Goal: Task Accomplishment & Management: Manage account settings

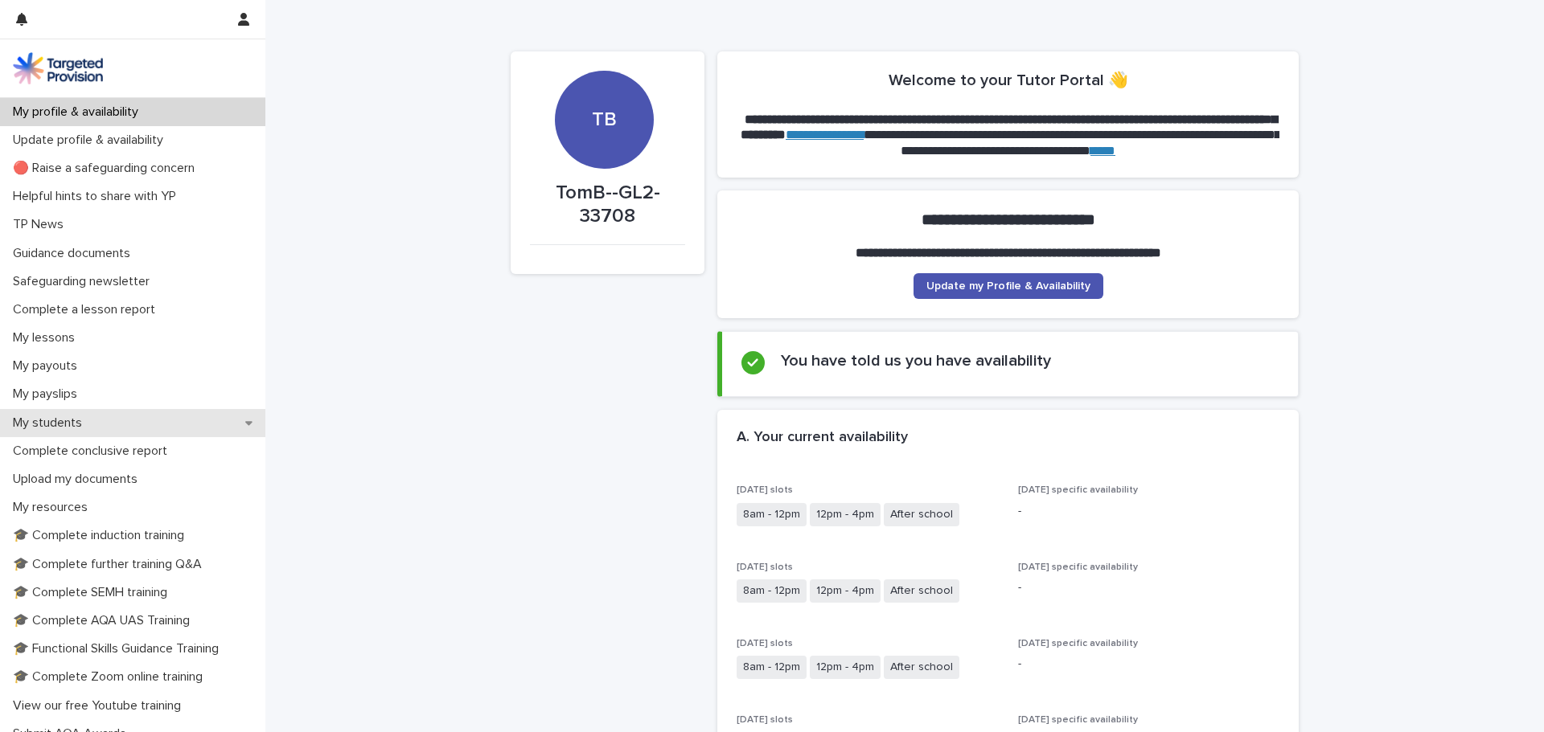
click at [81, 412] on div "My students" at bounding box center [132, 423] width 265 height 28
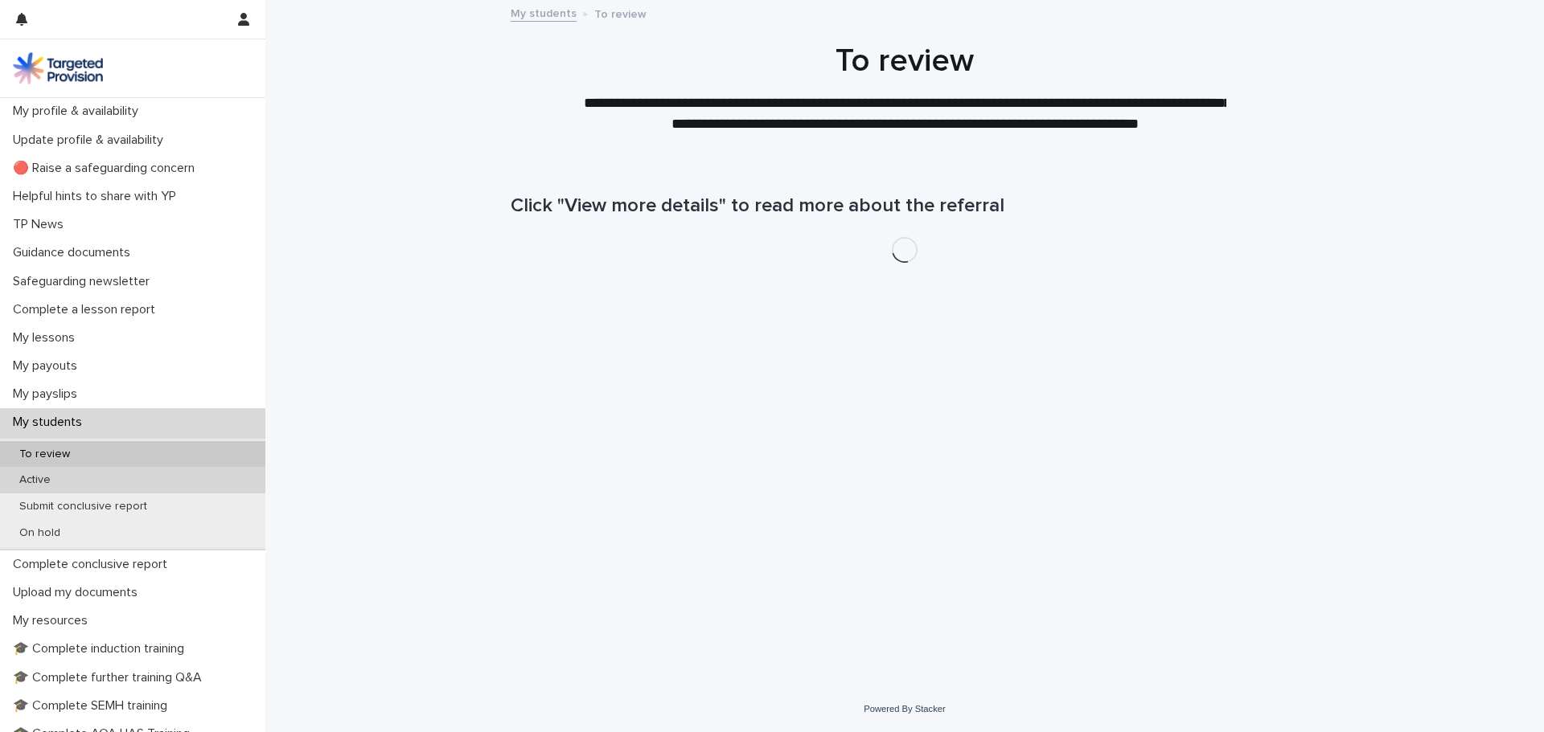
click at [76, 483] on div "Active" at bounding box center [132, 480] width 265 height 27
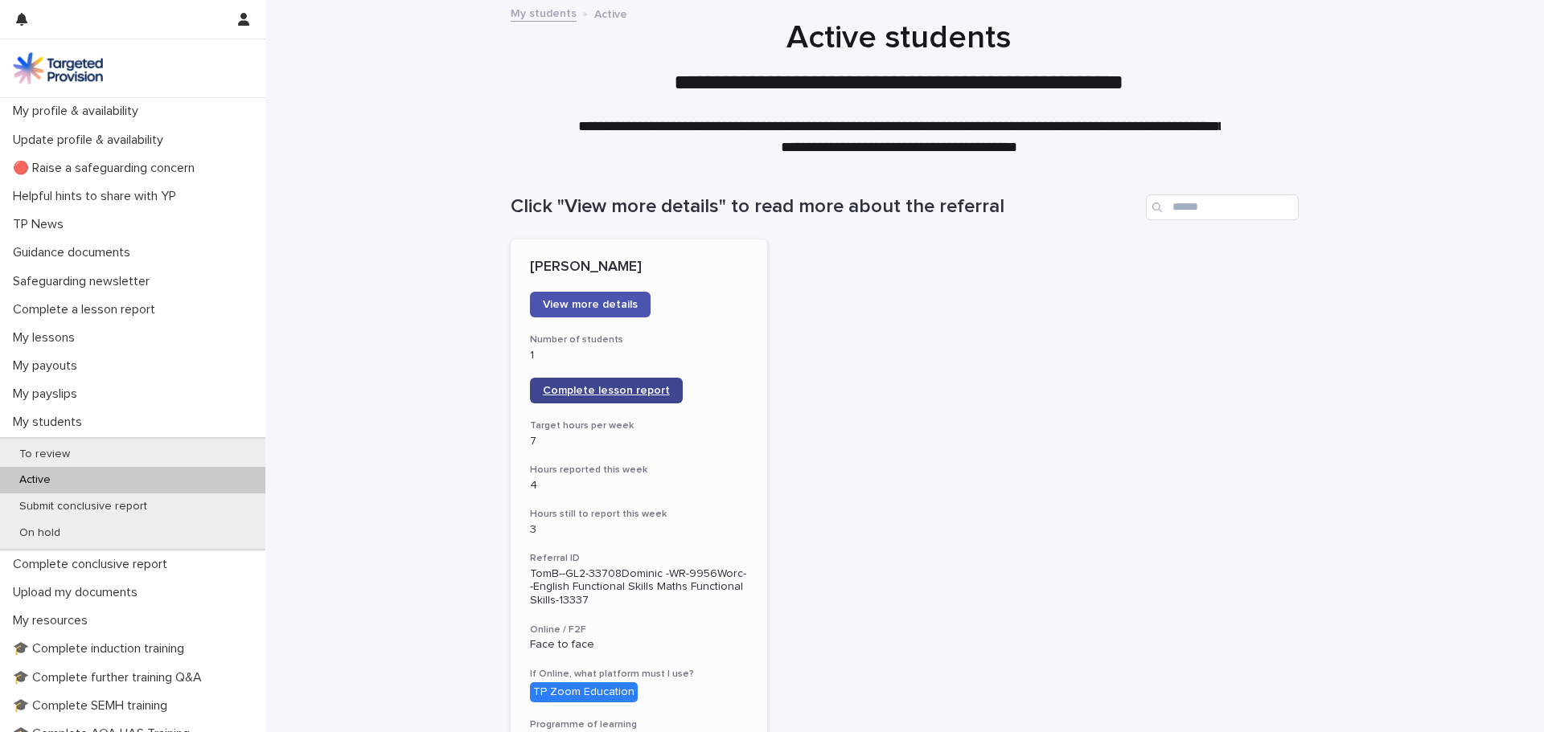
click at [601, 400] on link "Complete lesson report" at bounding box center [606, 391] width 153 height 26
click at [102, 345] on div "My lessons" at bounding box center [132, 338] width 265 height 28
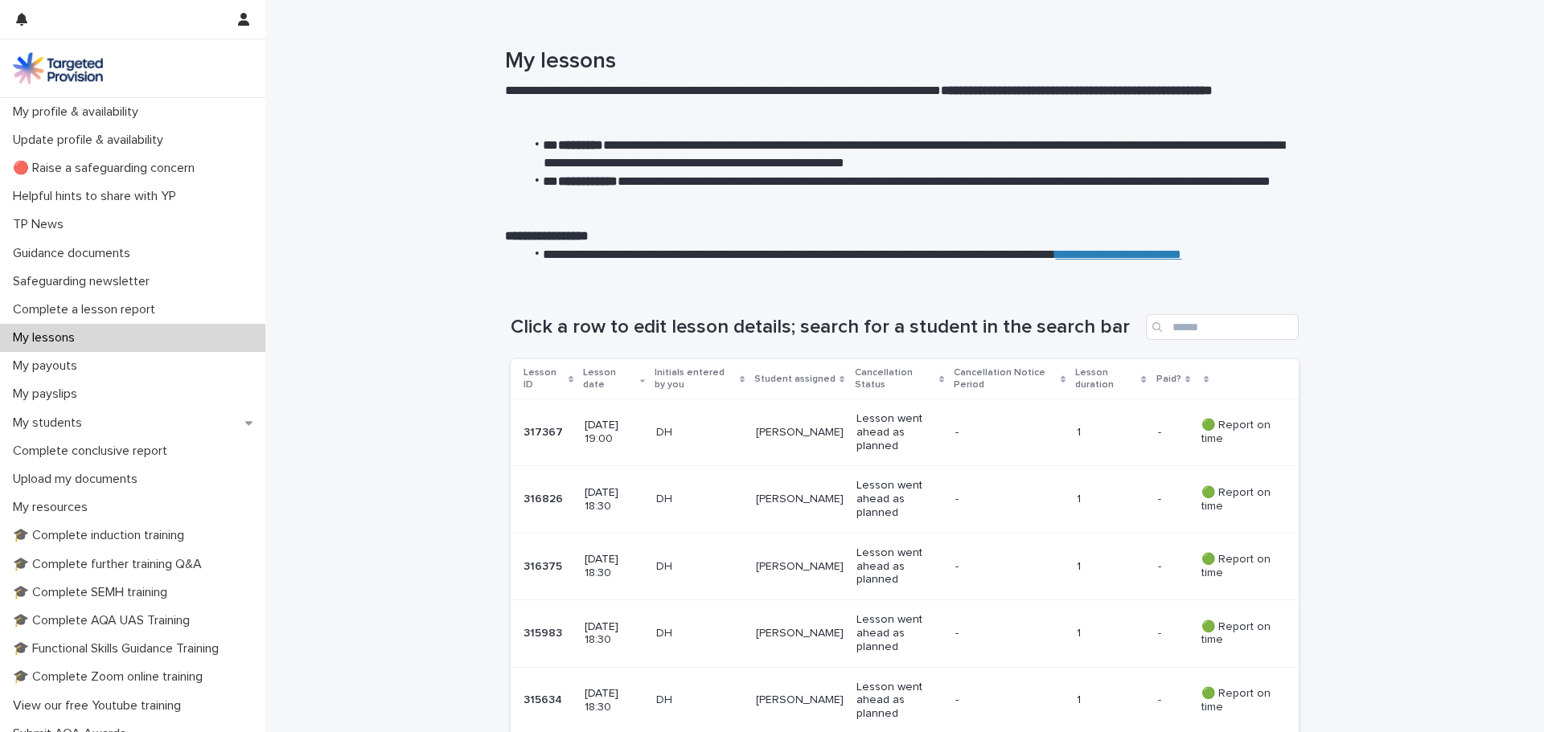
click at [771, 445] on div "[PERSON_NAME]" at bounding box center [800, 433] width 88 height 27
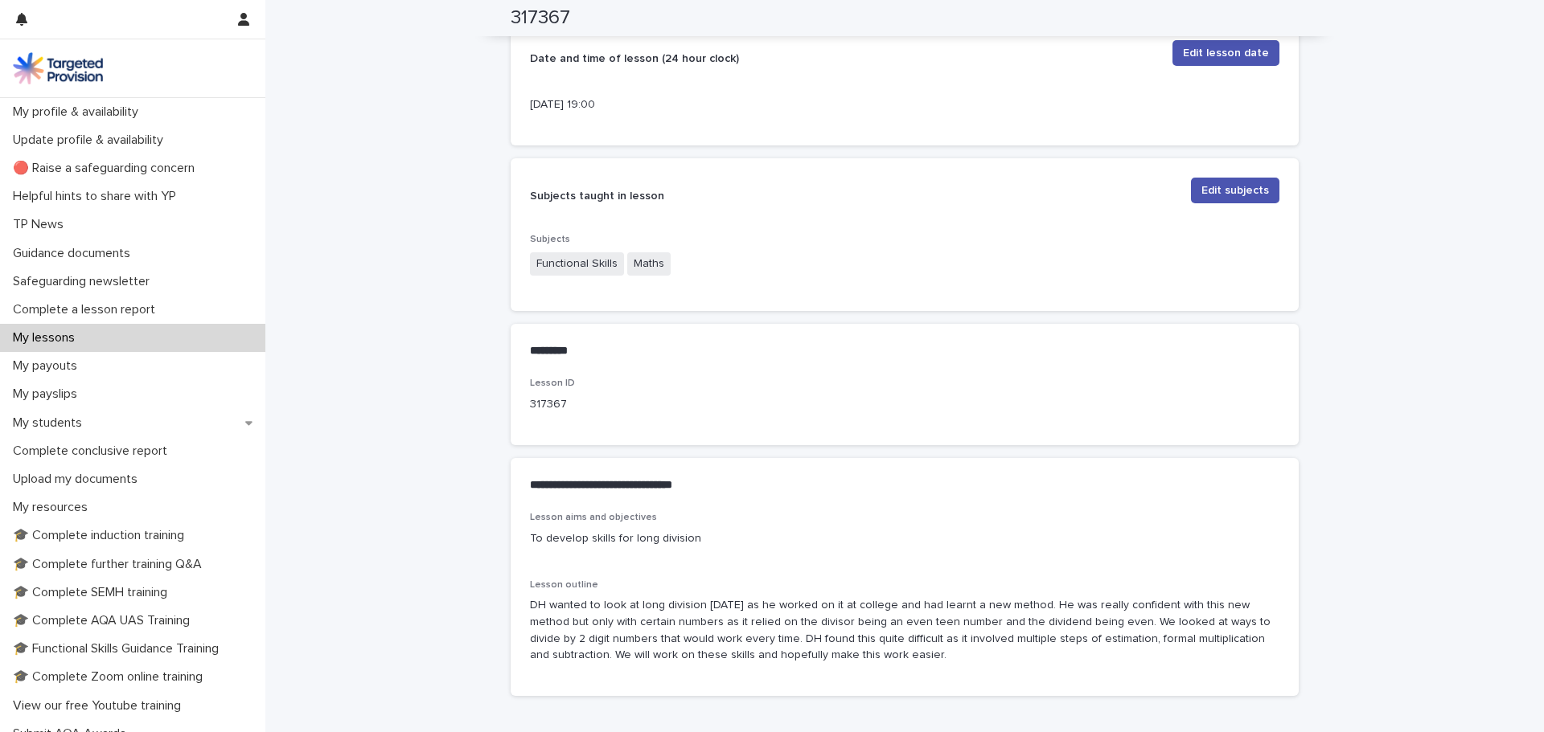
scroll to position [482, 0]
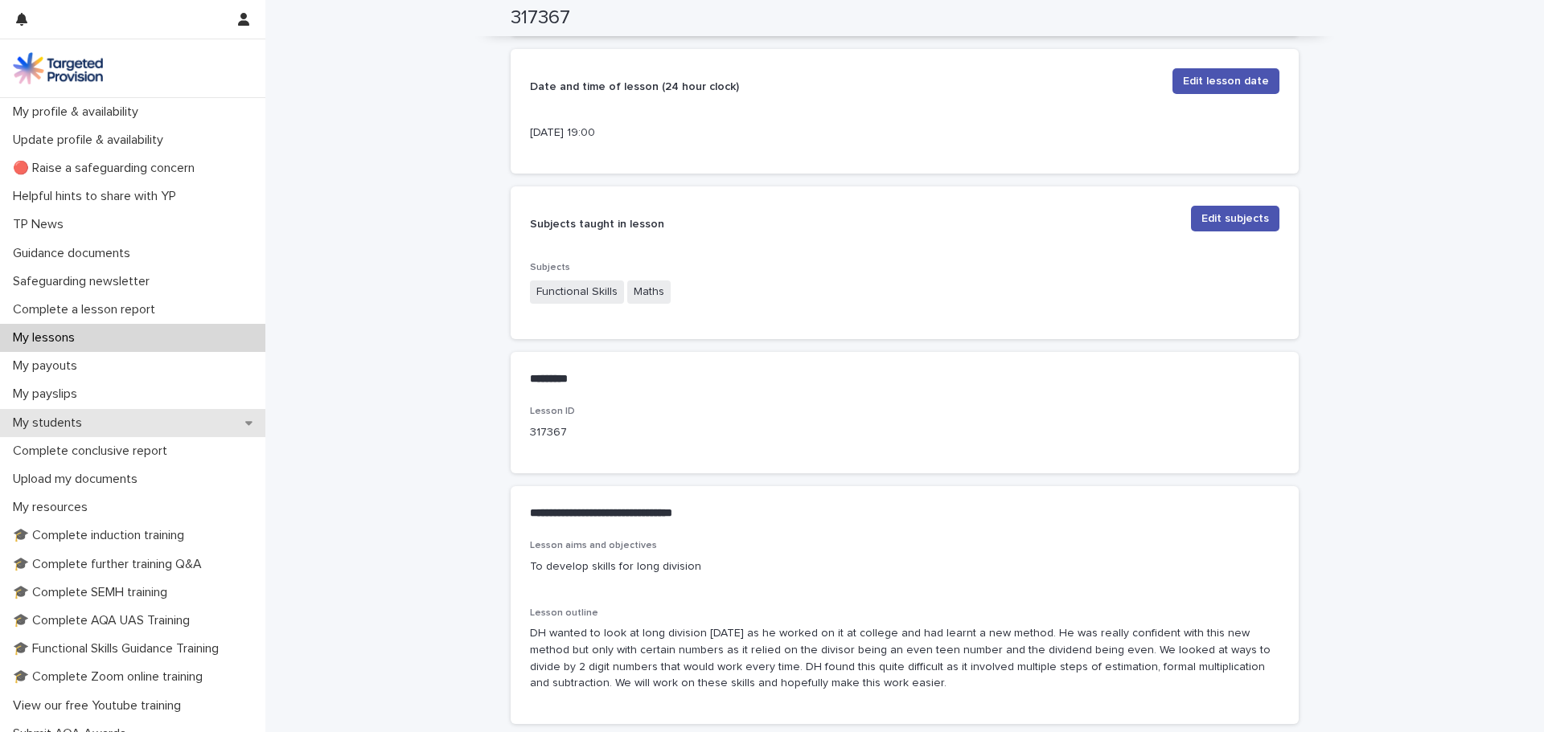
click at [87, 421] on p "My students" at bounding box center [50, 423] width 88 height 15
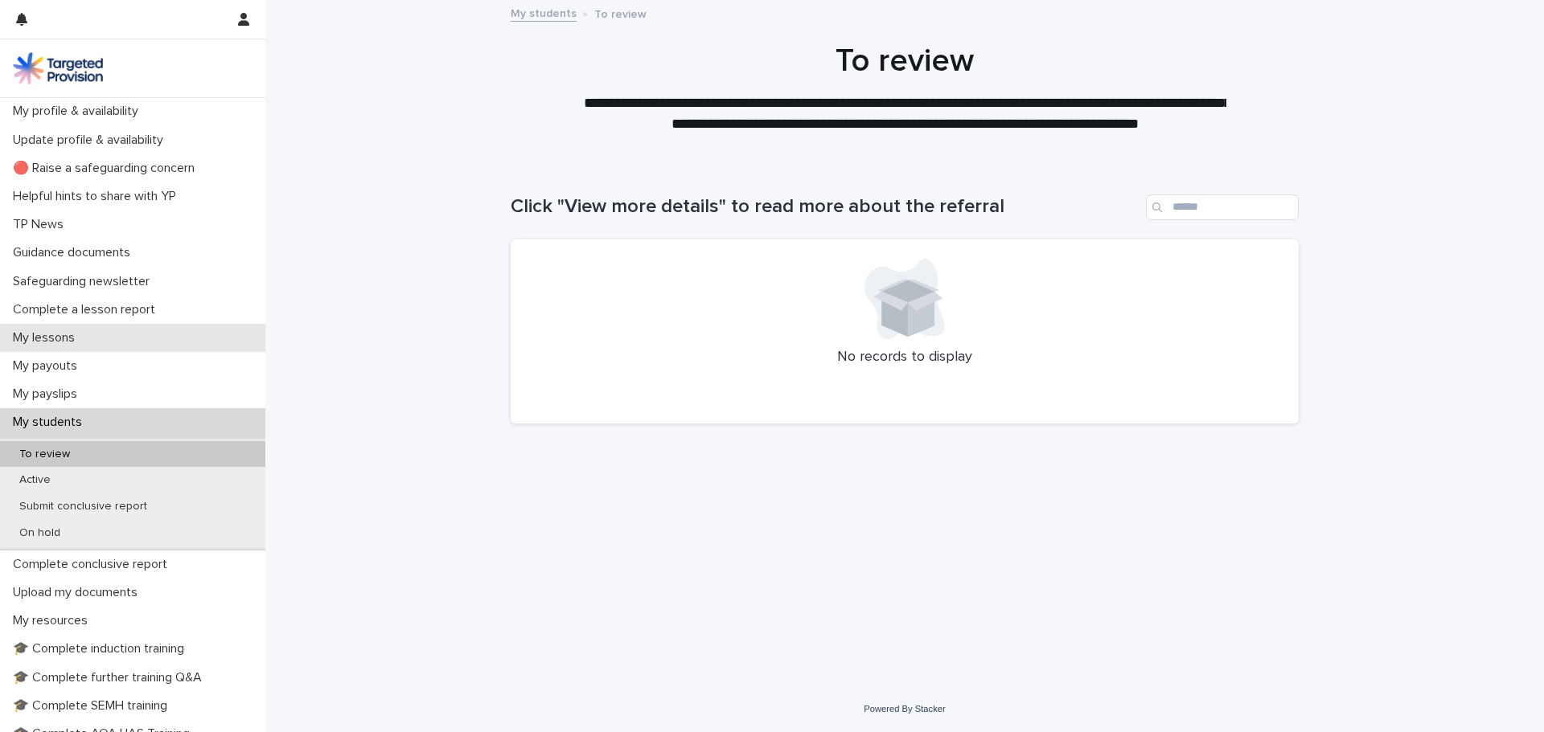
click at [106, 335] on div "My lessons" at bounding box center [132, 338] width 265 height 28
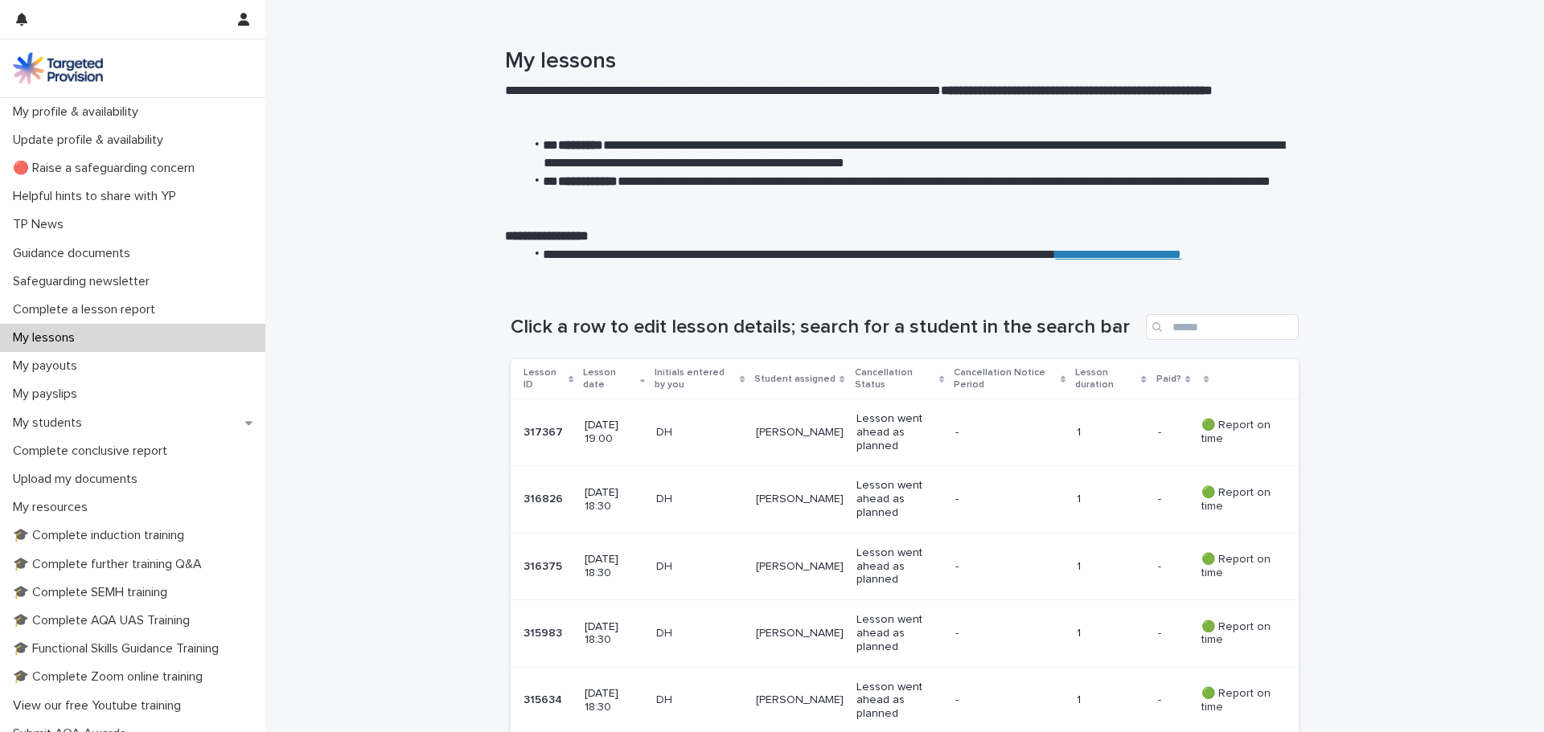
click at [622, 503] on p "[DATE] 18:30" at bounding box center [613, 499] width 59 height 27
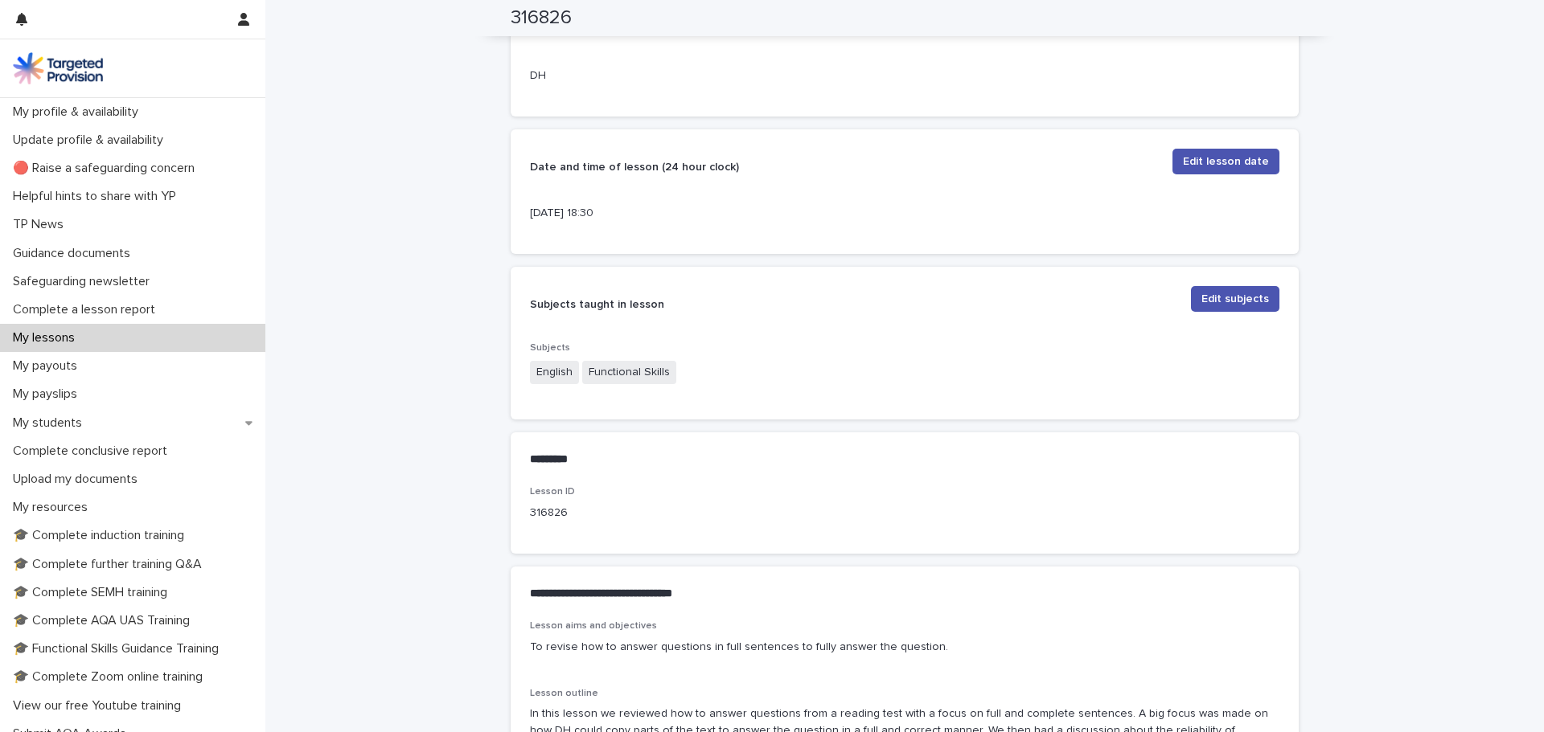
scroll to position [482, 0]
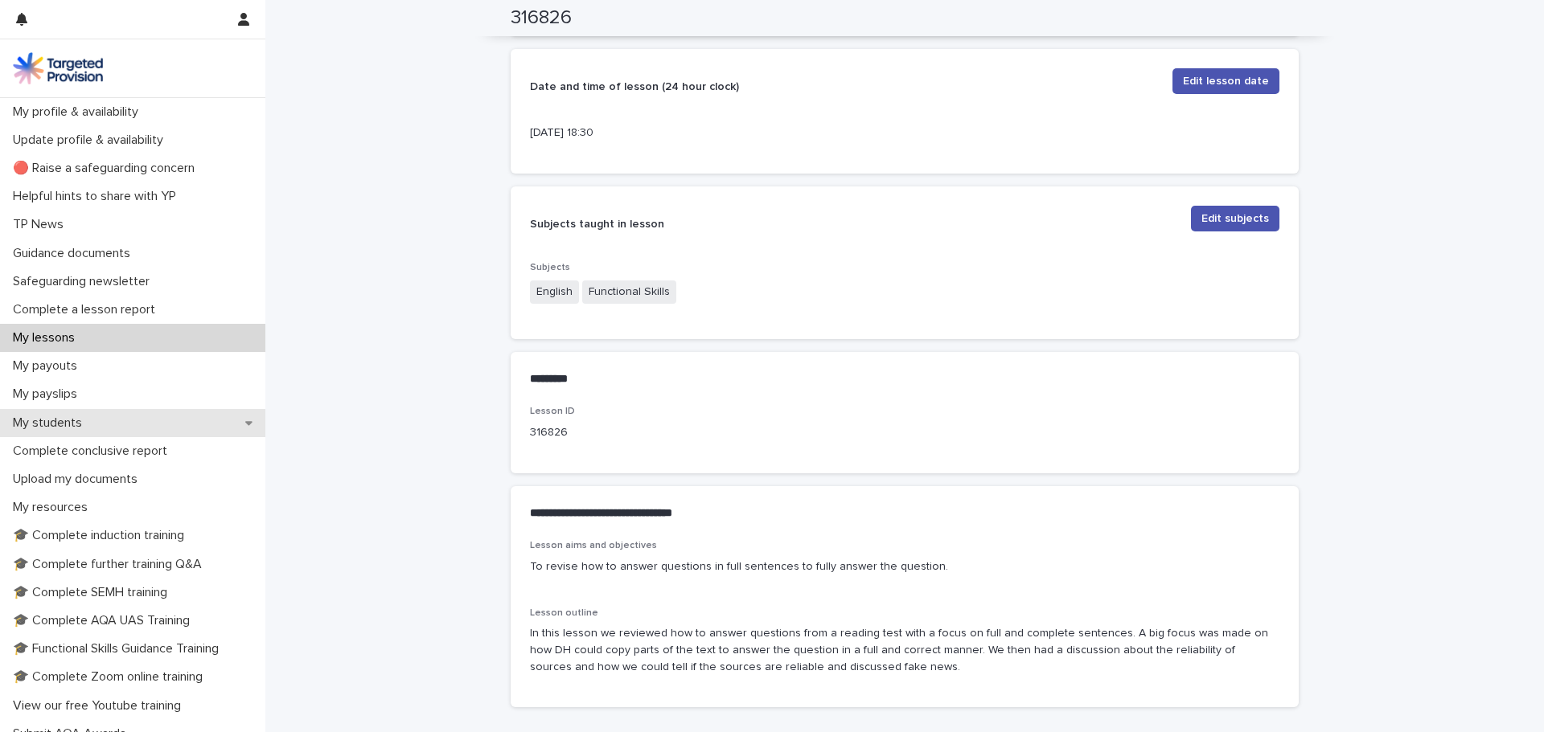
click at [100, 420] on div "My students" at bounding box center [132, 423] width 265 height 28
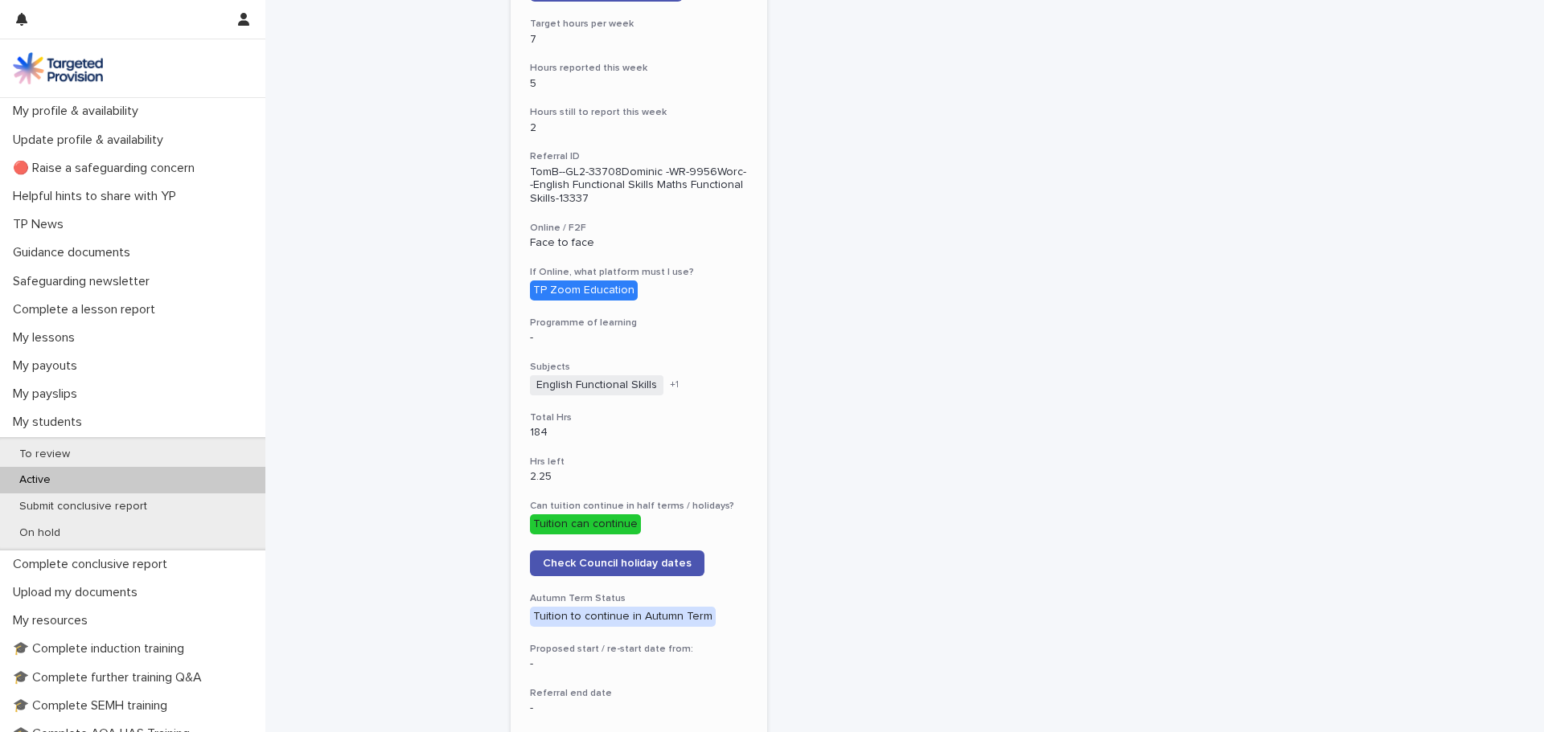
scroll to position [125, 0]
